Goal: Task Accomplishment & Management: Complete application form

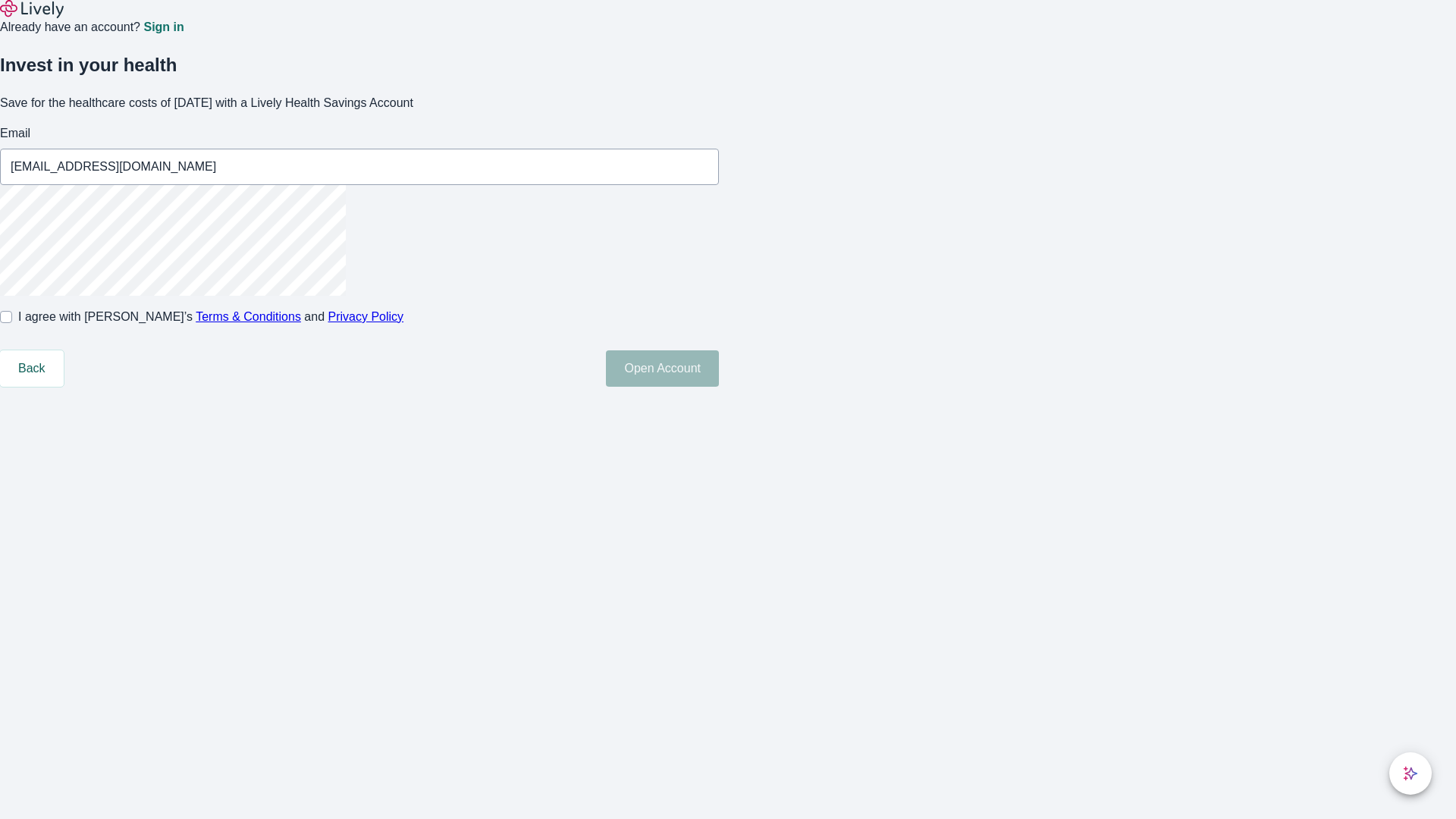
click at [12, 323] on input "I agree with Lively’s Terms & Conditions and Privacy Policy" at bounding box center [6, 317] width 12 height 12
checkbox input "true"
click at [719, 387] on button "Open Account" at bounding box center [662, 369] width 113 height 36
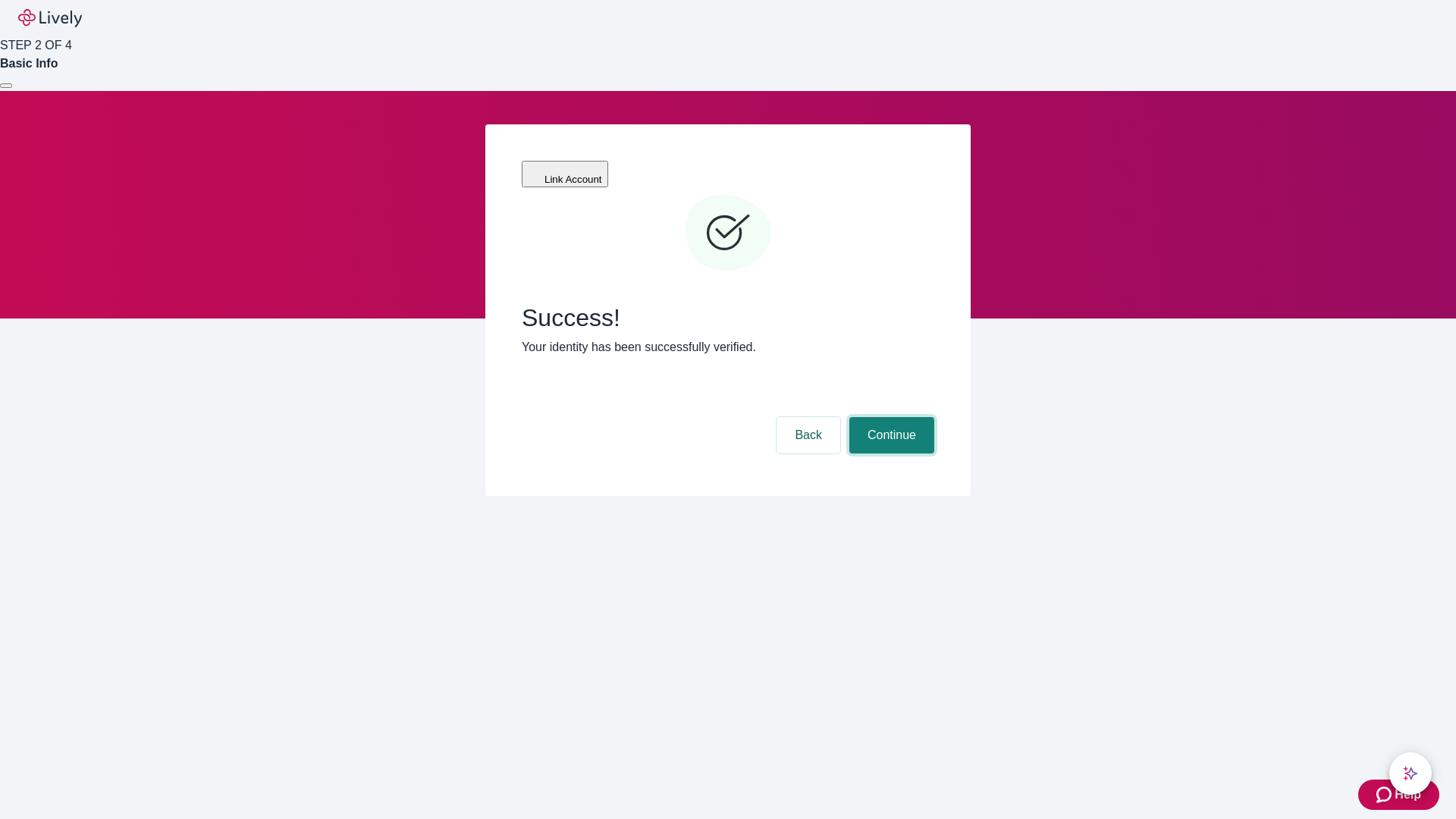
click at [889, 417] on button "Continue" at bounding box center [892, 435] width 85 height 36
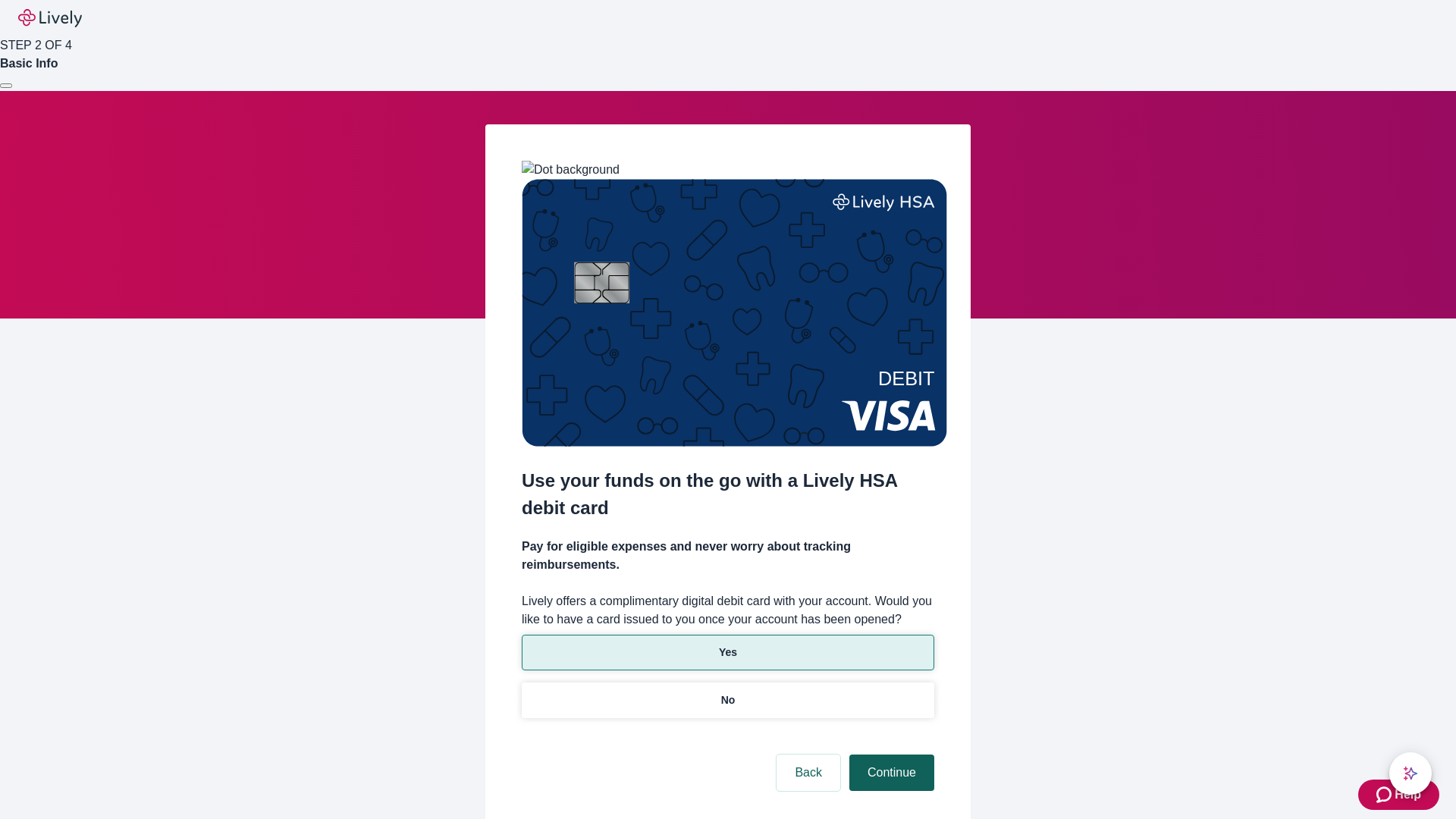
click at [728, 692] on p "No" at bounding box center [728, 700] width 14 height 16
click at [889, 755] on button "Continue" at bounding box center [892, 773] width 85 height 36
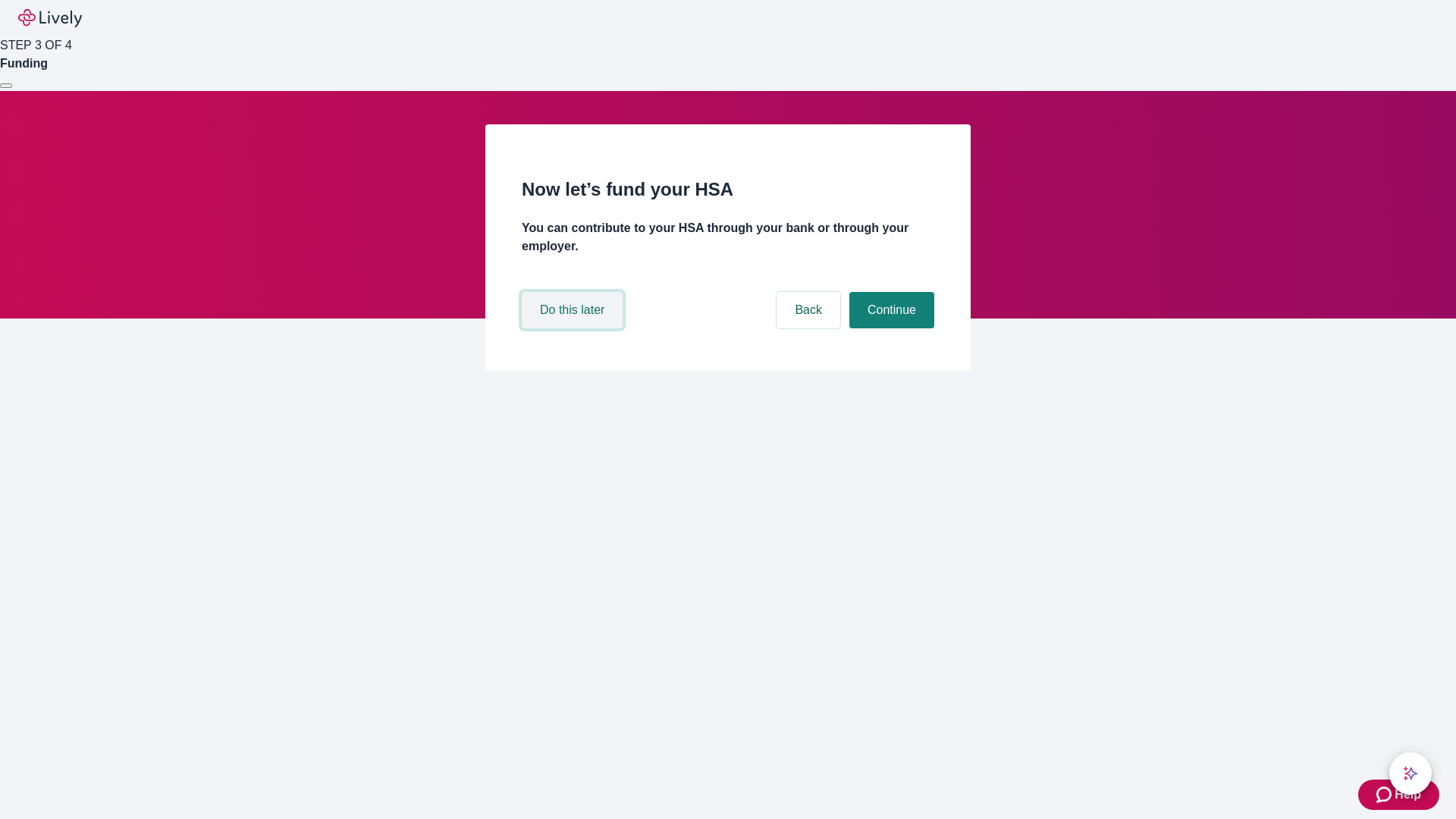
click at [574, 329] on button "Do this later" at bounding box center [572, 310] width 101 height 36
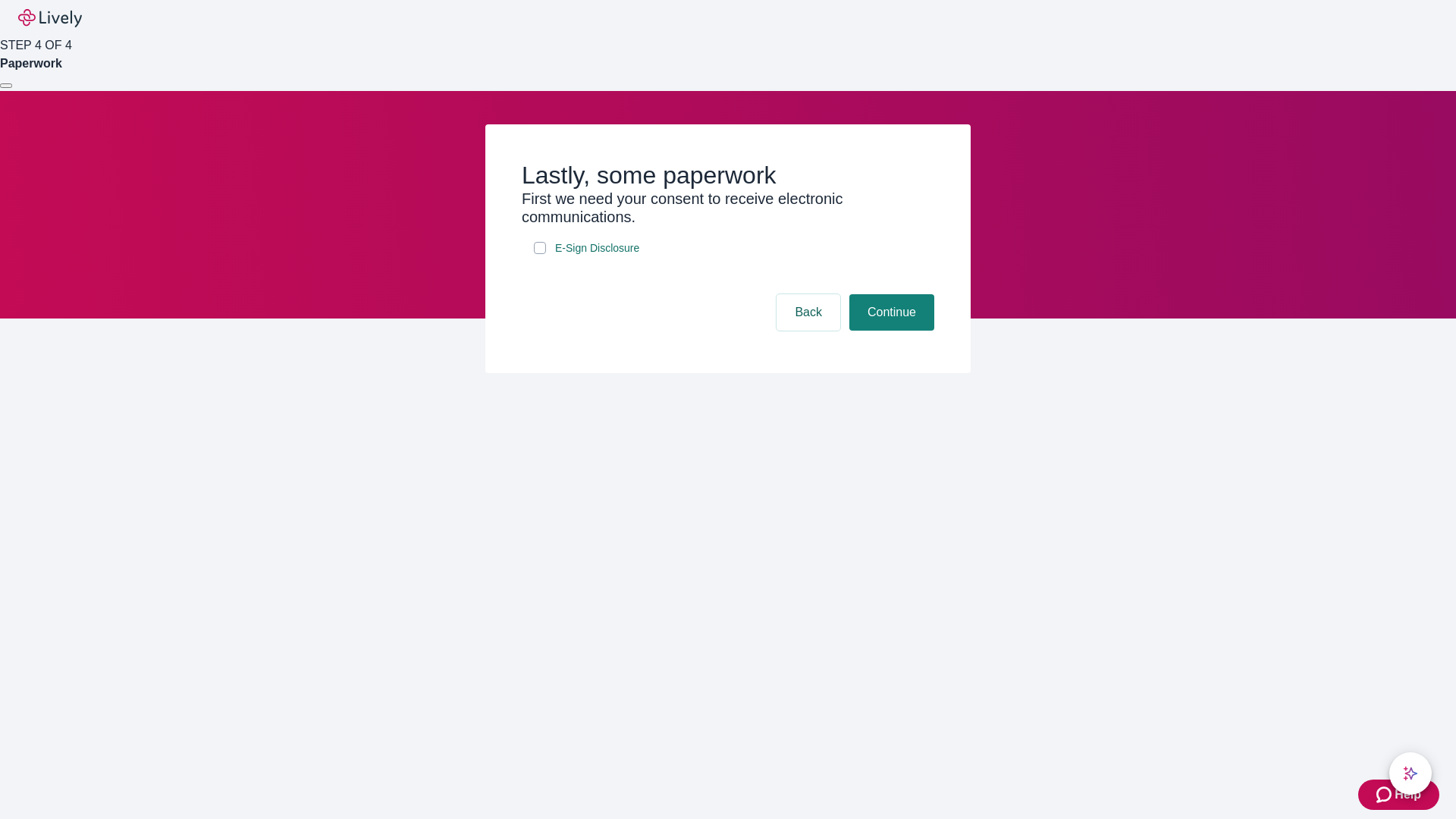
click at [540, 254] on input "E-Sign Disclosure" at bounding box center [539, 248] width 12 height 12
checkbox input "true"
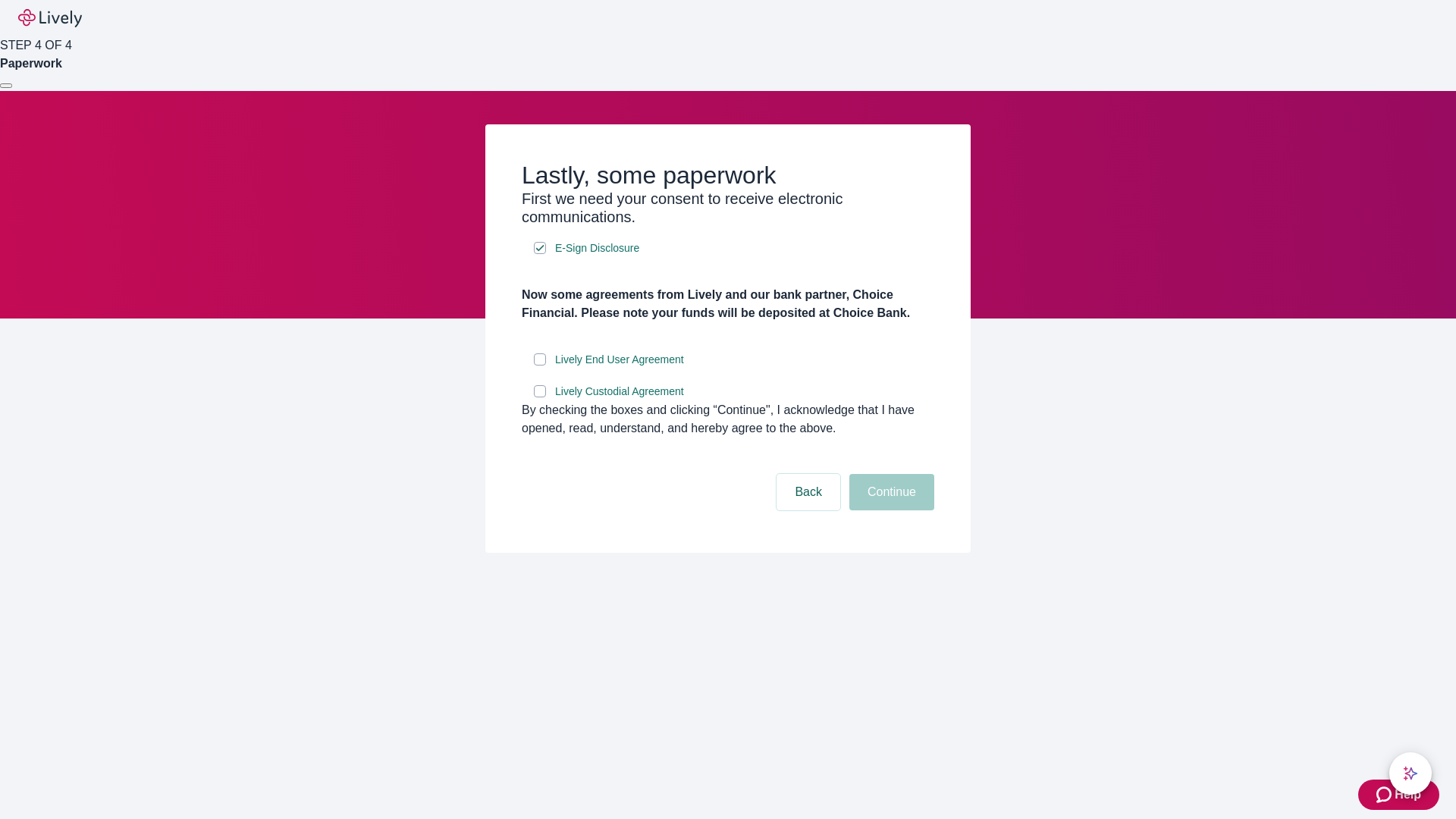
click at [540, 365] on input "Lively End User Agreement" at bounding box center [539, 359] width 12 height 12
checkbox input "true"
click at [540, 398] on input "Lively Custodial Agreement" at bounding box center [539, 391] width 12 height 12
checkbox input "true"
click at [889, 511] on button "Continue" at bounding box center [892, 492] width 85 height 36
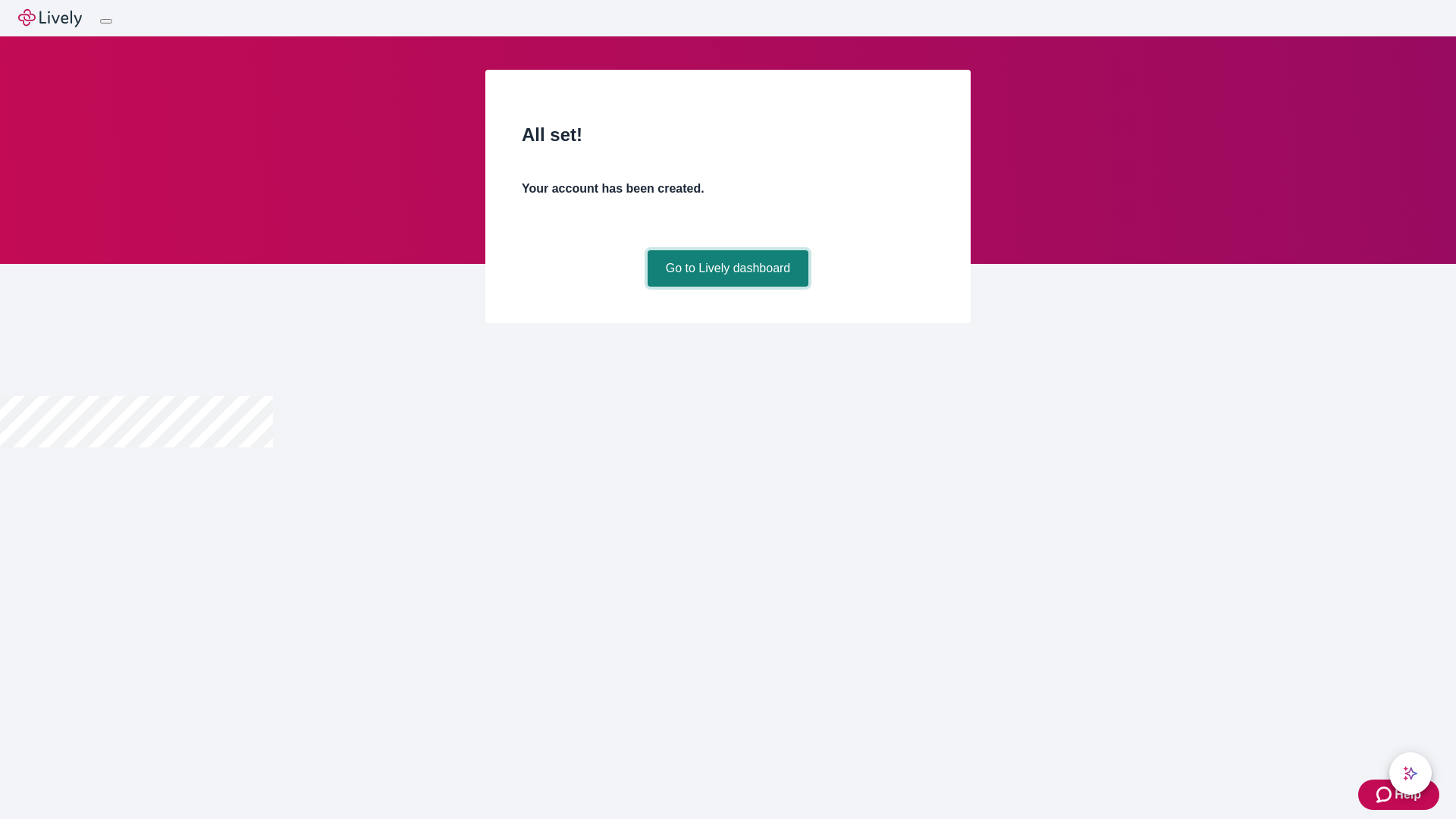
click at [728, 287] on link "Go to Lively dashboard" at bounding box center [728, 268] width 162 height 36
